Goal: Transaction & Acquisition: Purchase product/service

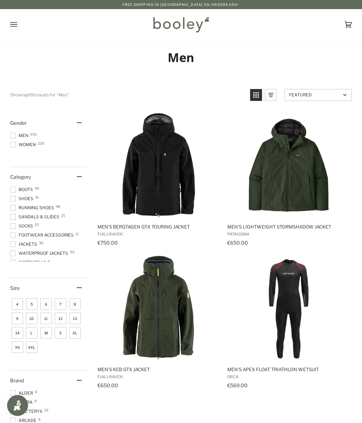
click at [31, 209] on span "Running Shoes 48" at bounding box center [33, 208] width 46 height 6
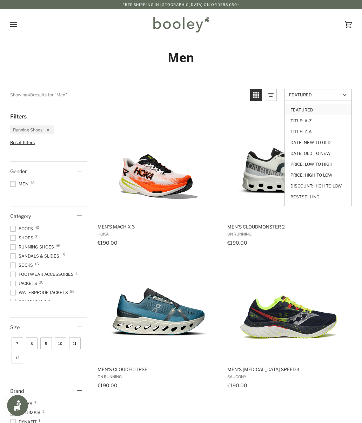
click at [328, 163] on link "Price: Low to High" at bounding box center [318, 164] width 67 height 11
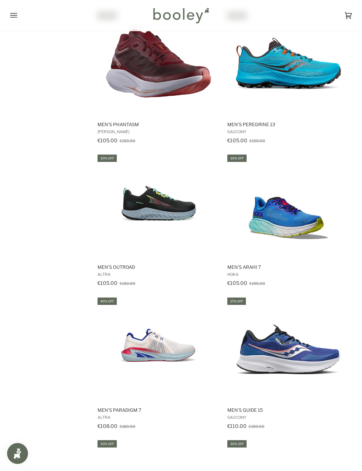
scroll to position [707, 0]
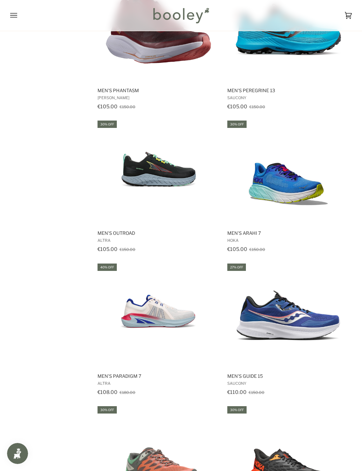
click at [301, 188] on img "Men's Arahi 7" at bounding box center [288, 172] width 105 height 105
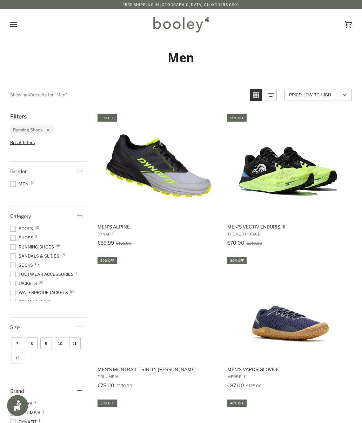
scroll to position [727, 0]
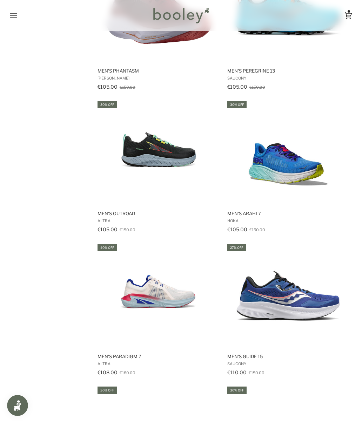
click at [348, 14] on icon at bounding box center [348, 15] width 7 height 11
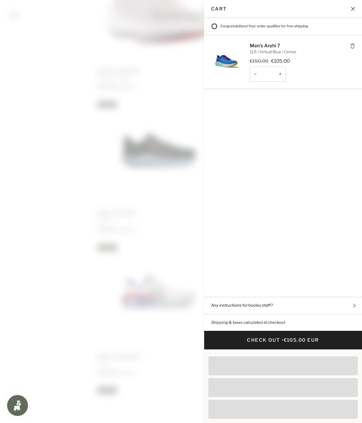
click at [258, 76] on button "−" at bounding box center [255, 74] width 11 height 15
type input "*"
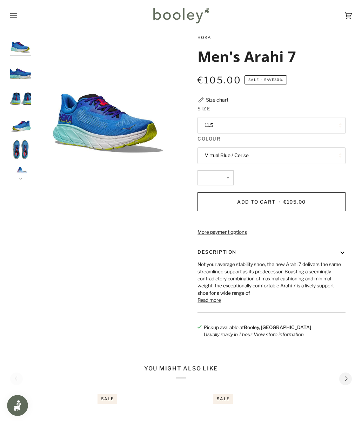
scroll to position [12, 0]
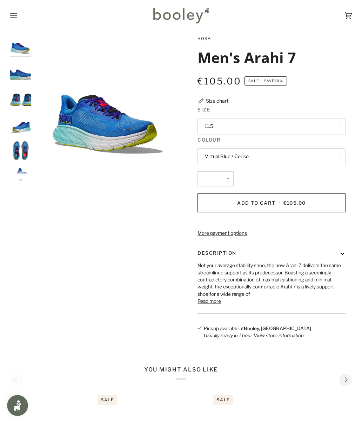
click at [324, 129] on button "11.5" at bounding box center [271, 126] width 148 height 17
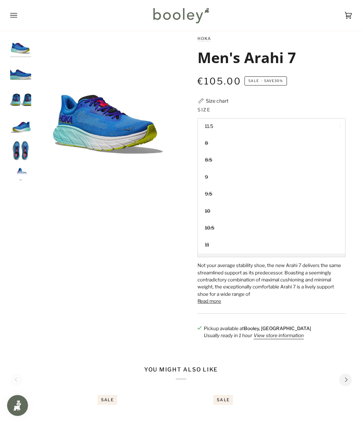
click at [42, 215] on div "Zoom Zoom" at bounding box center [181, 191] width 342 height 312
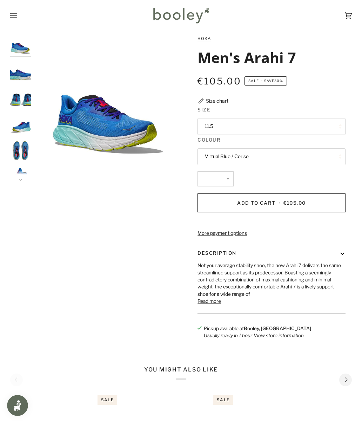
click at [307, 204] on button "Add to Cart • €105.00" at bounding box center [271, 203] width 148 height 19
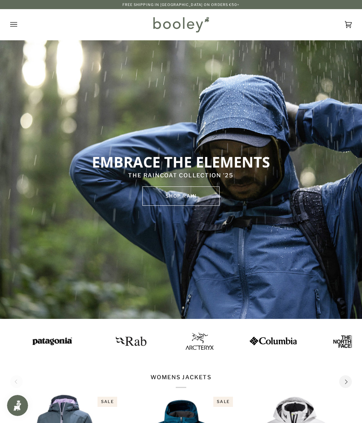
click at [15, 22] on icon "Open menu" at bounding box center [13, 24] width 7 height 5
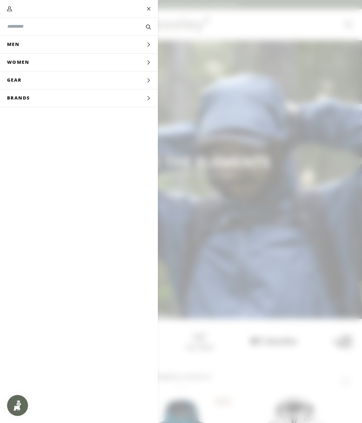
click at [27, 102] on span "Brands" at bounding box center [21, 98] width 42 height 18
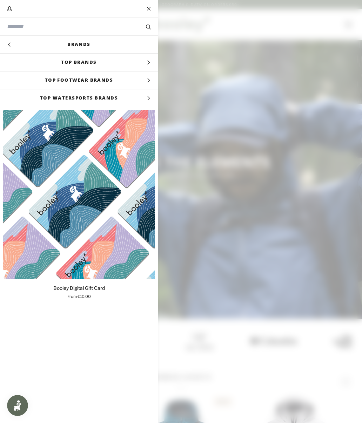
click at [31, 66] on span "Top Brands" at bounding box center [79, 63] width 158 height 18
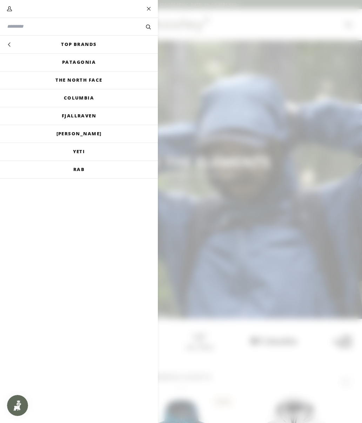
click at [53, 136] on link "[PERSON_NAME]" at bounding box center [79, 134] width 158 height 18
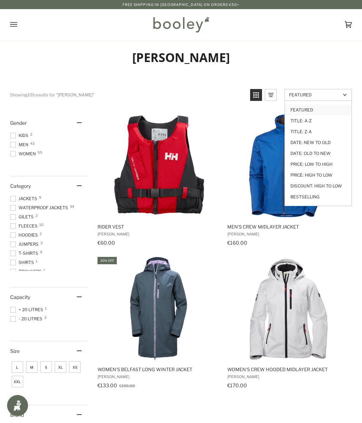
click at [334, 162] on link "Price: Low to High" at bounding box center [318, 164] width 67 height 11
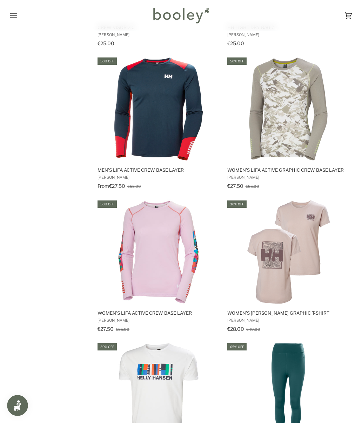
scroll to position [735, 0]
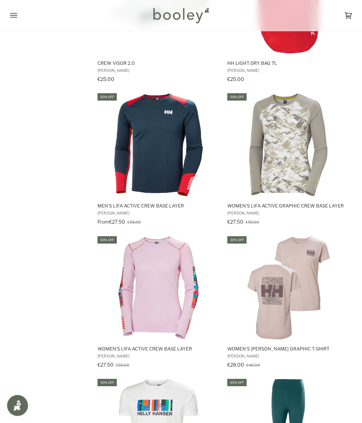
click at [138, 134] on img "Men's Lifa Active Crew Base Layer" at bounding box center [158, 144] width 105 height 105
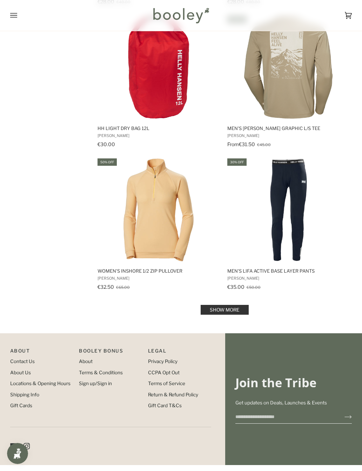
scroll to position [1241, 0]
click at [241, 309] on link "Show more" at bounding box center [225, 310] width 48 height 10
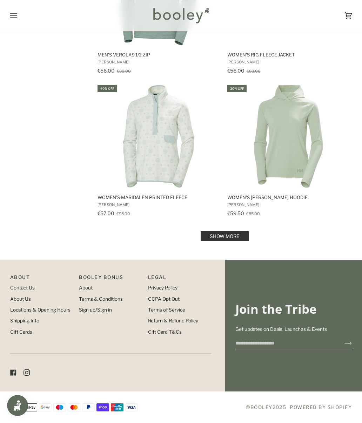
click at [220, 236] on link "Show more" at bounding box center [225, 236] width 48 height 10
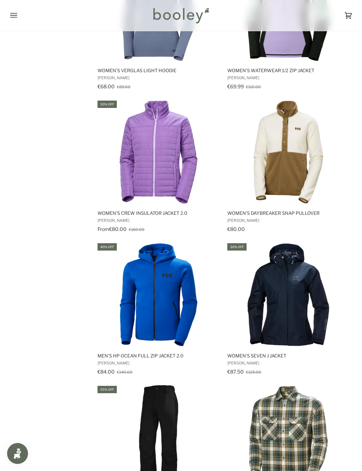
scroll to position [3299, 0]
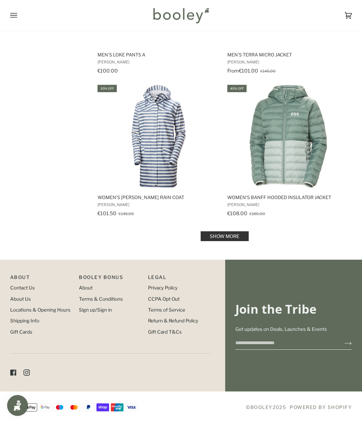
click at [241, 234] on link "Show more" at bounding box center [225, 236] width 48 height 10
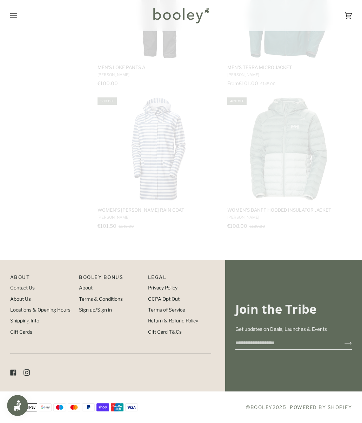
scroll to position [4156, 0]
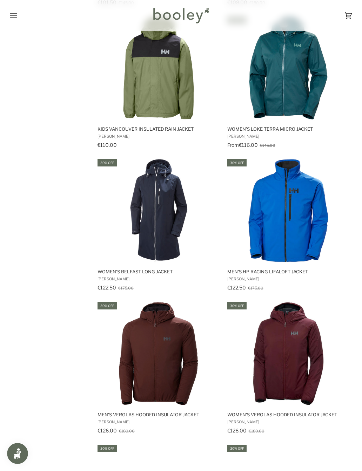
scroll to position [4381, 0]
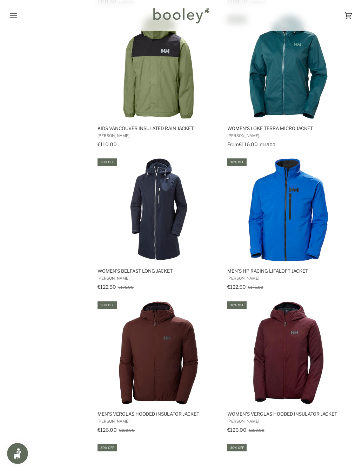
click at [141, 359] on img "Men's Verglas Hooded Insulator Jacket" at bounding box center [158, 352] width 105 height 105
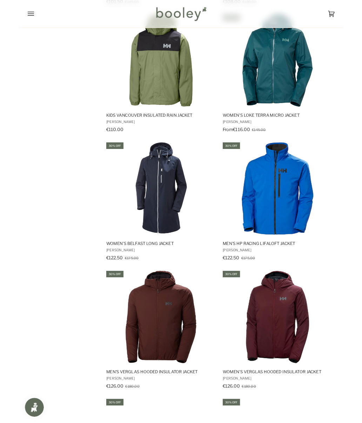
scroll to position [0, 0]
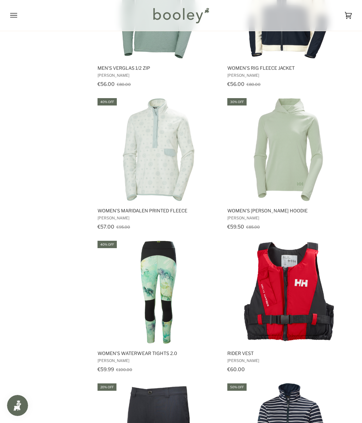
scroll to position [4950, 0]
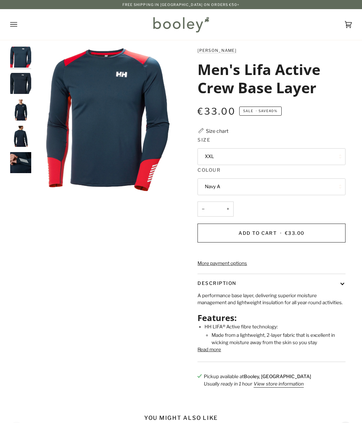
click at [338, 160] on button "XXL" at bounding box center [271, 156] width 148 height 17
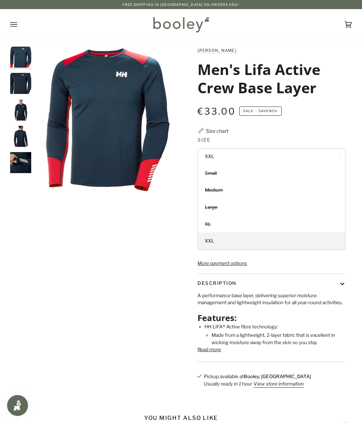
click at [52, 242] on div "Zoom Zoom Zoom" at bounding box center [181, 221] width 342 height 348
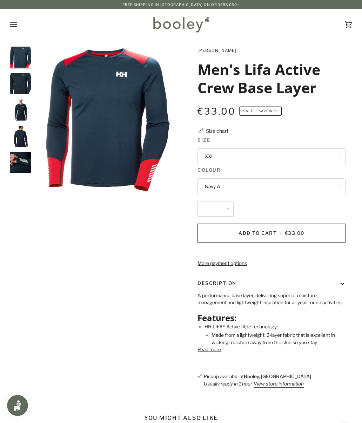
click at [323, 183] on button "Navy A" at bounding box center [271, 186] width 148 height 17
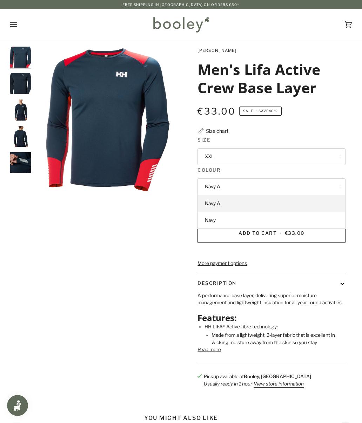
click at [316, 216] on link "Navy" at bounding box center [271, 220] width 147 height 17
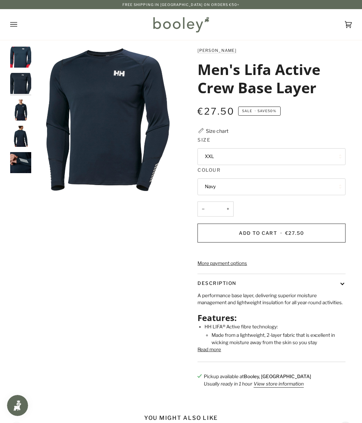
click at [338, 153] on button "XXL" at bounding box center [271, 156] width 148 height 17
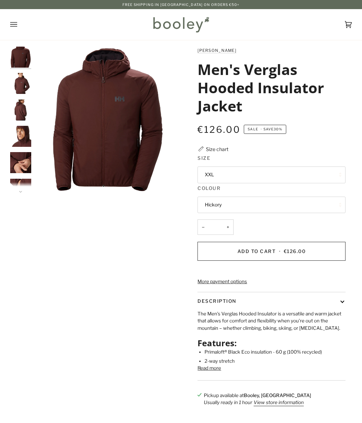
click at [337, 175] on button "XXL" at bounding box center [271, 175] width 148 height 17
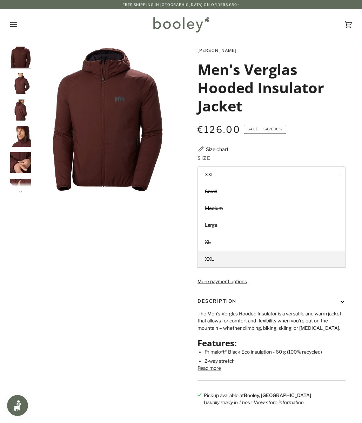
click at [354, 147] on div "Zoom Zoom" at bounding box center [181, 230] width 362 height 367
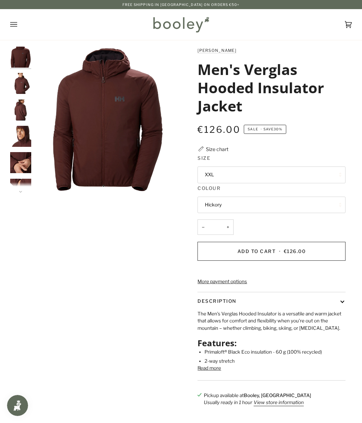
click at [309, 208] on button "Hickory" at bounding box center [271, 205] width 148 height 17
click at [40, 242] on div "Zoom Zoom" at bounding box center [181, 230] width 342 height 367
